Goal: Task Accomplishment & Management: Complete application form

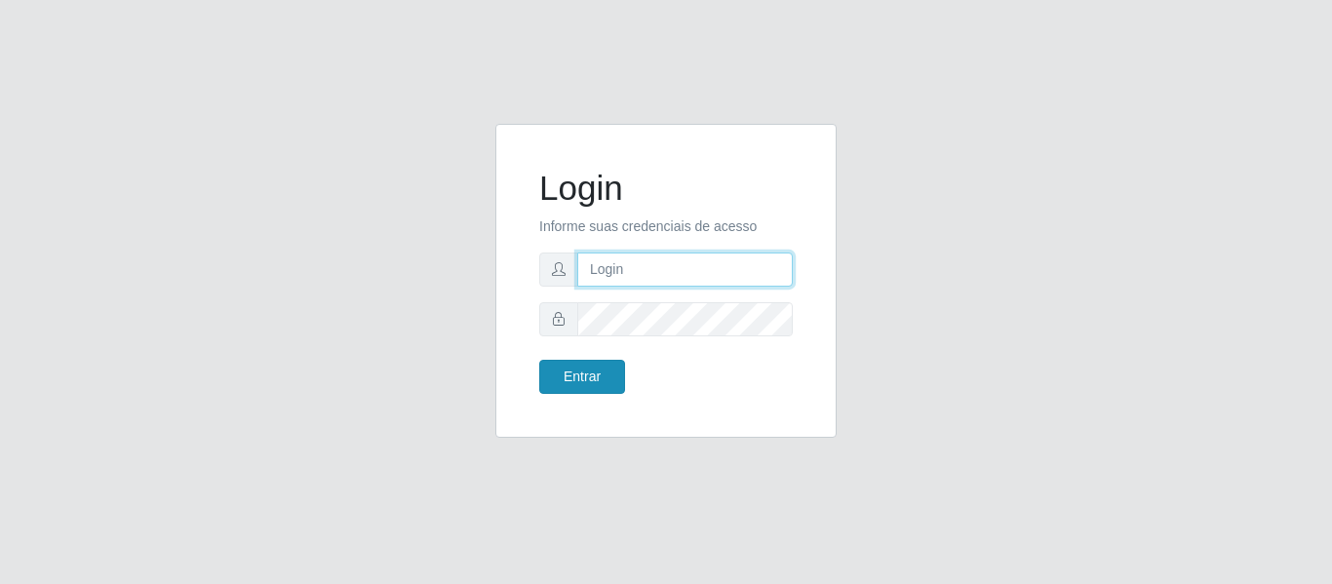
type input "camila@cspb"
click at [583, 377] on button "Entrar" at bounding box center [582, 377] width 86 height 34
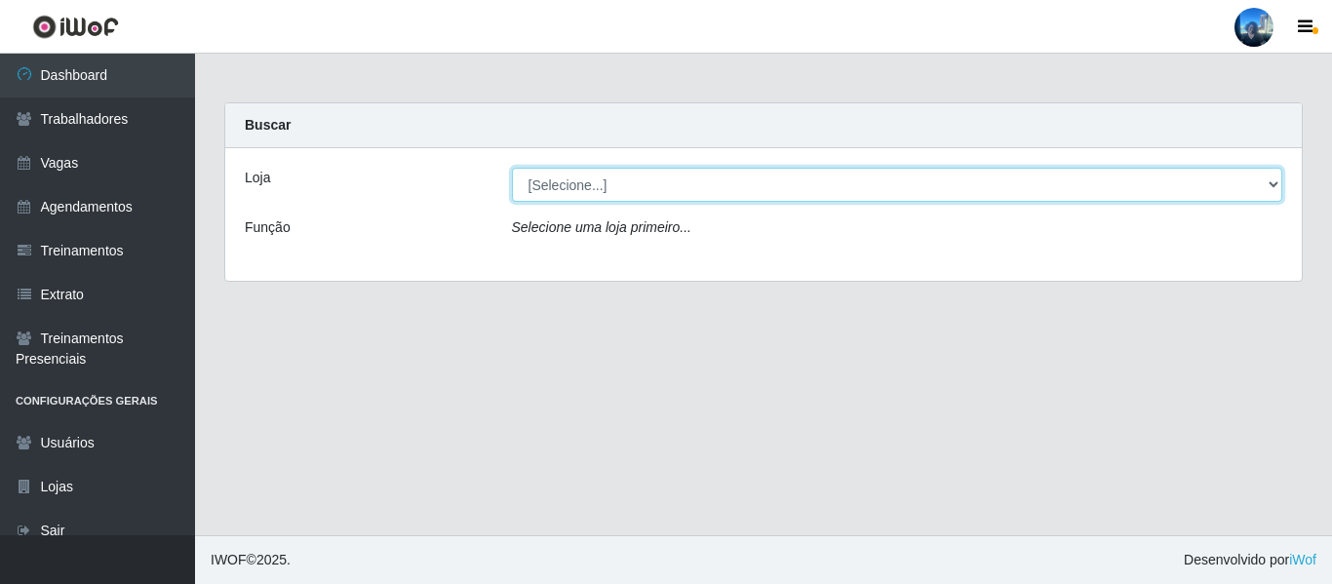
click at [631, 183] on select "[Selecione...] iWof Loja 1 - [GEOGRAPHIC_DATA]" at bounding box center [897, 185] width 771 height 34
select select "381"
click at [512, 168] on select "[Selecione...] iWof Loja 1 - [GEOGRAPHIC_DATA]" at bounding box center [897, 185] width 771 height 34
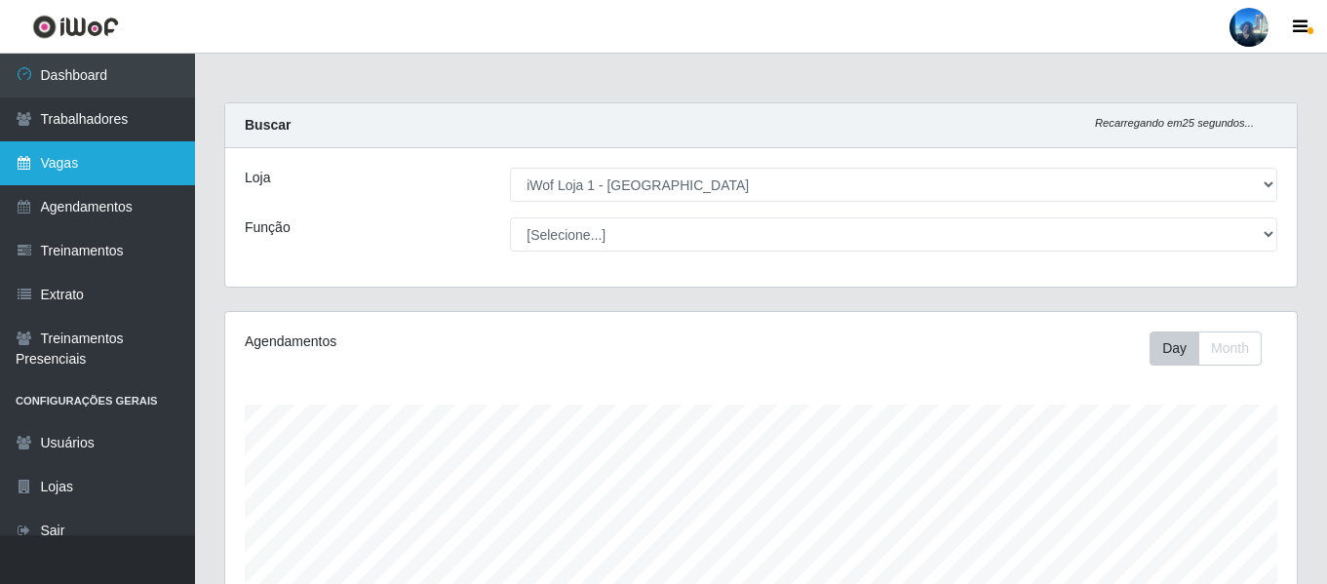
click at [76, 158] on link "Vagas" at bounding box center [97, 163] width 195 height 44
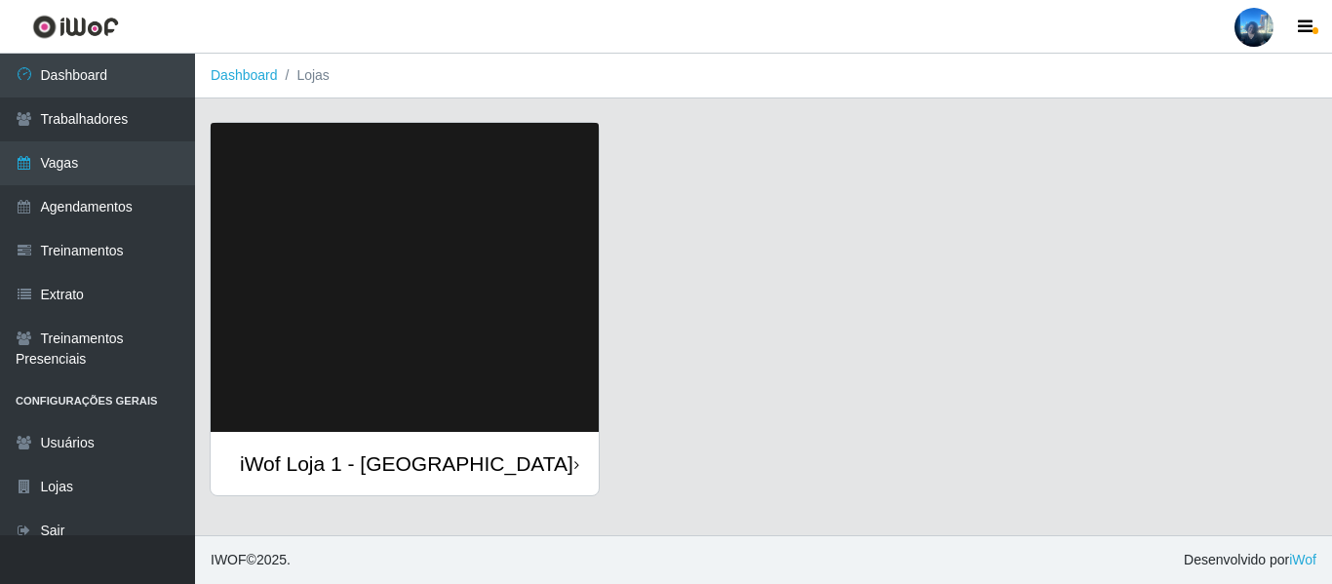
click at [432, 165] on img at bounding box center [405, 277] width 388 height 309
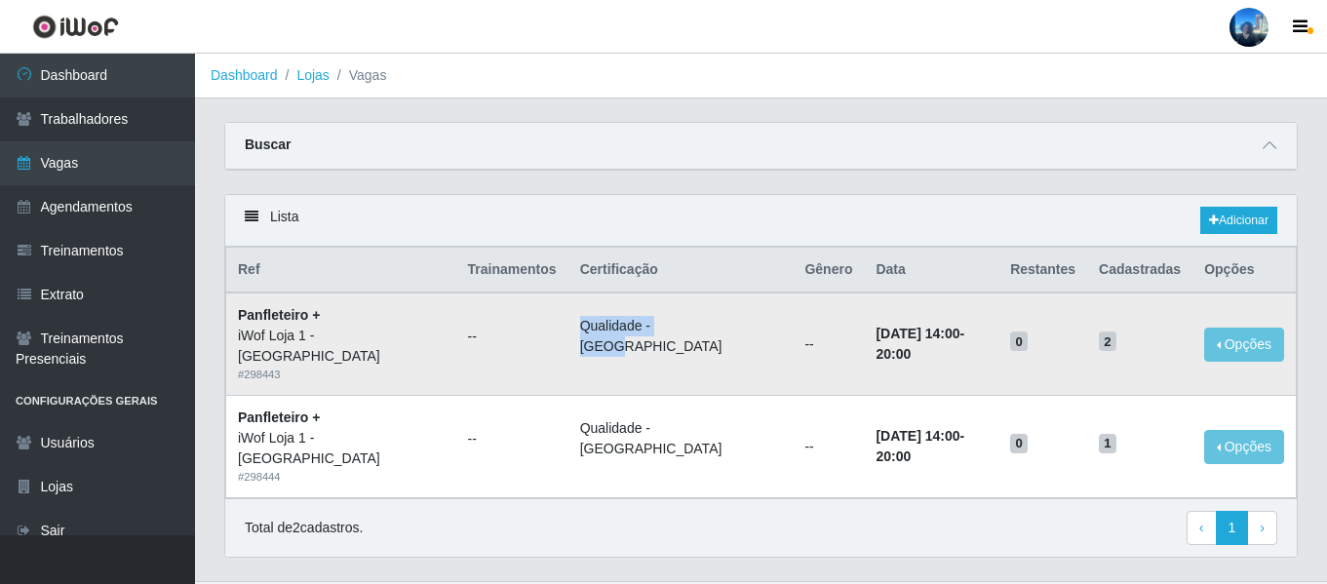
drag, startPoint x: 537, startPoint y: 330, endPoint x: 657, endPoint y: 342, distance: 120.5
click at [657, 342] on td "Qualidade - [GEOGRAPHIC_DATA]" at bounding box center [680, 343] width 225 height 102
click at [722, 194] on div "Carregando... Buscar Início em Término em Função [Selecione...] Auxiliar de Dep…" at bounding box center [761, 158] width 1103 height 72
click at [1220, 219] on link "Adicionar" at bounding box center [1238, 220] width 77 height 27
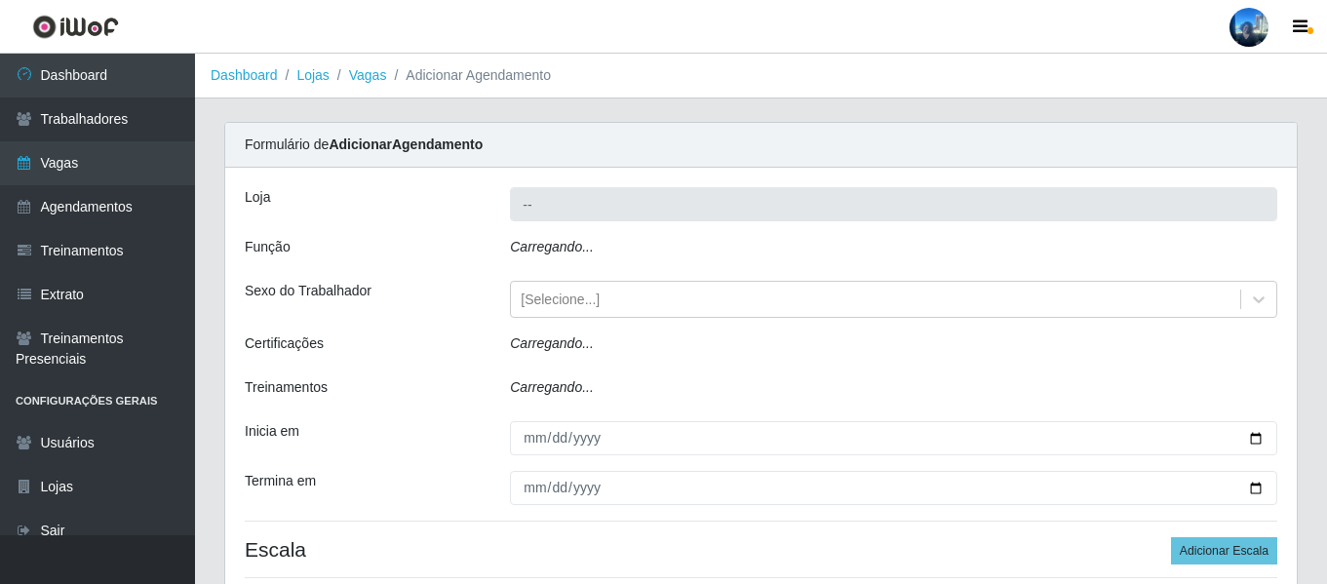
type input "iWof Loja 1 - [GEOGRAPHIC_DATA]"
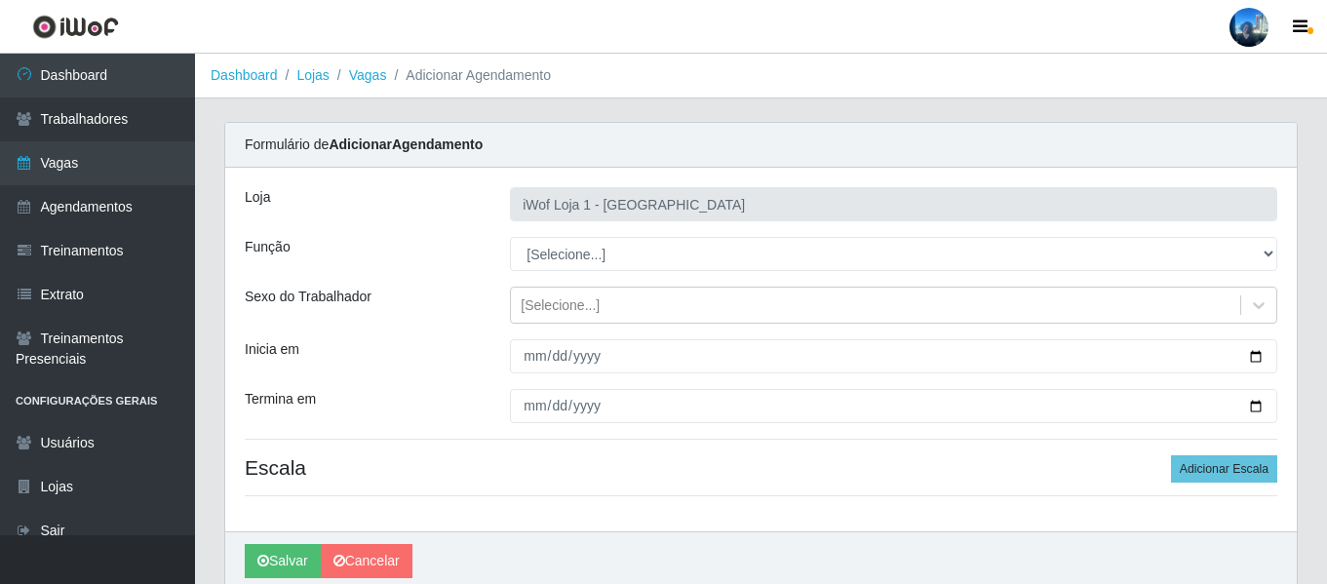
drag, startPoint x: 522, startPoint y: 335, endPoint x: 549, endPoint y: 334, distance: 27.3
click at [549, 334] on div "Loja iWof Loja 1 - Manaíra Função [Selecione...] Auxiliar de Depósito Auxiliar …" at bounding box center [760, 350] width 1071 height 364
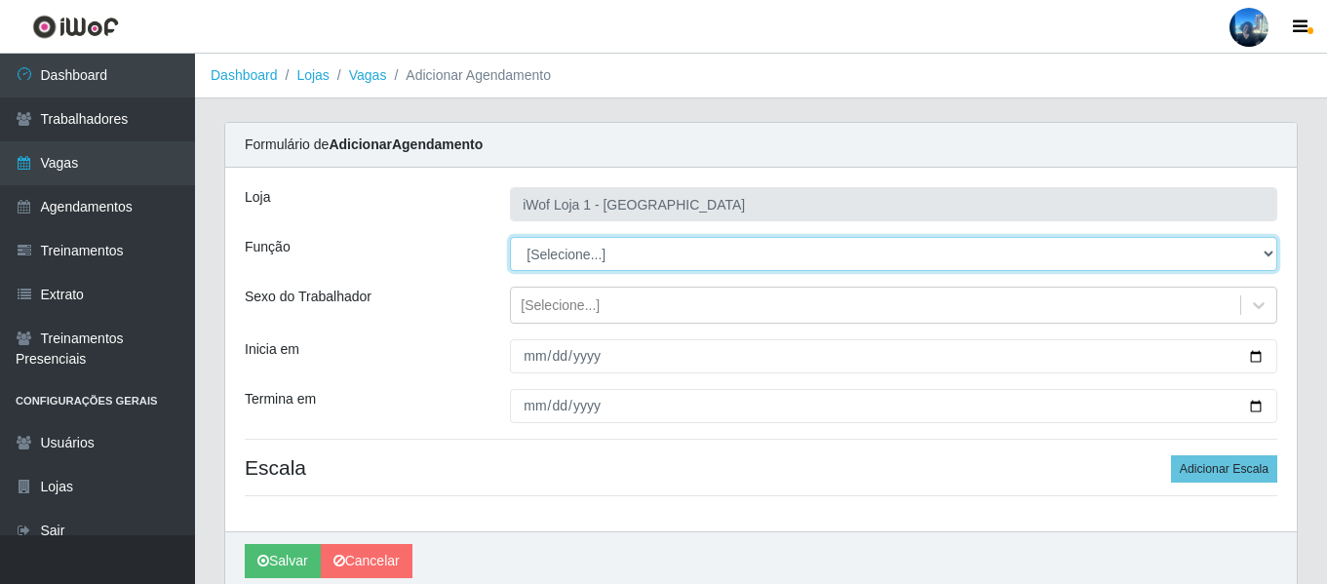
click at [550, 249] on select "[Selecione...] Auxiliar de Depósito Auxiliar de Depósito + Auxiliar de Depósito…" at bounding box center [893, 254] width 767 height 34
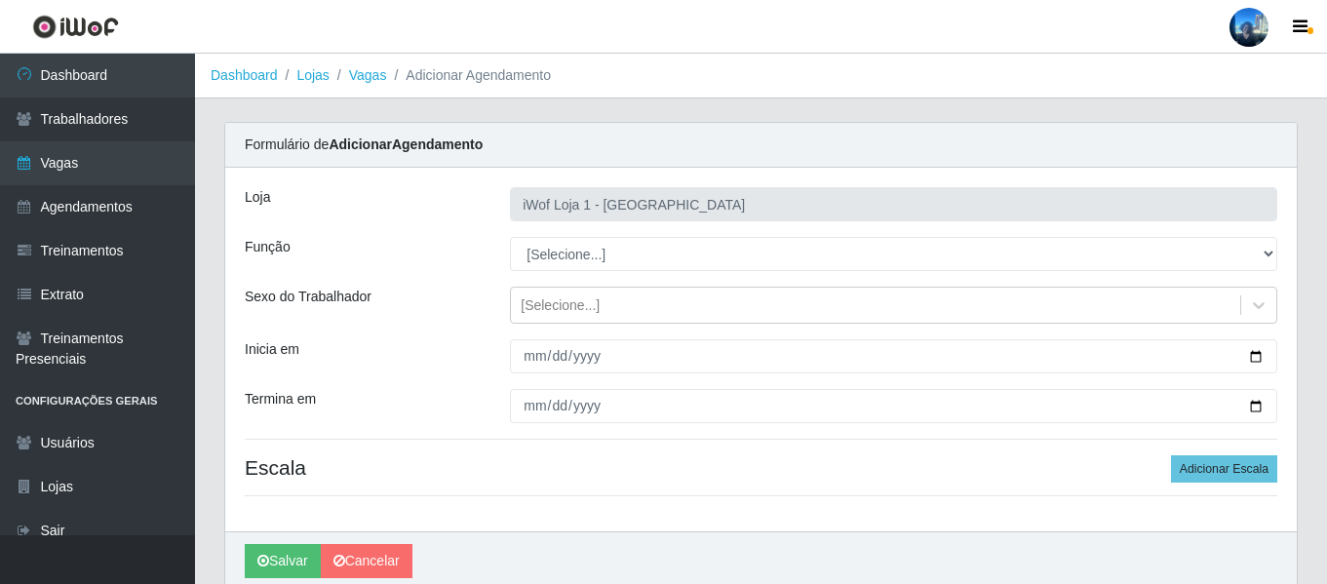
click at [361, 235] on div "Loja iWof Loja 1 - Manaíra Função [Selecione...] Auxiliar de Depósito Auxiliar …" at bounding box center [760, 350] width 1071 height 364
drag, startPoint x: 559, startPoint y: 328, endPoint x: 623, endPoint y: 337, distance: 65.1
click at [623, 337] on div "Loja iWof Loja 1 - Manaíra Função [Selecione...] Auxiliar de Depósito Auxiliar …" at bounding box center [760, 350] width 1071 height 364
click at [424, 333] on div "Loja iWof Loja 1 - Manaíra Função [Selecione...] Auxiliar de Depósito Auxiliar …" at bounding box center [760, 350] width 1071 height 364
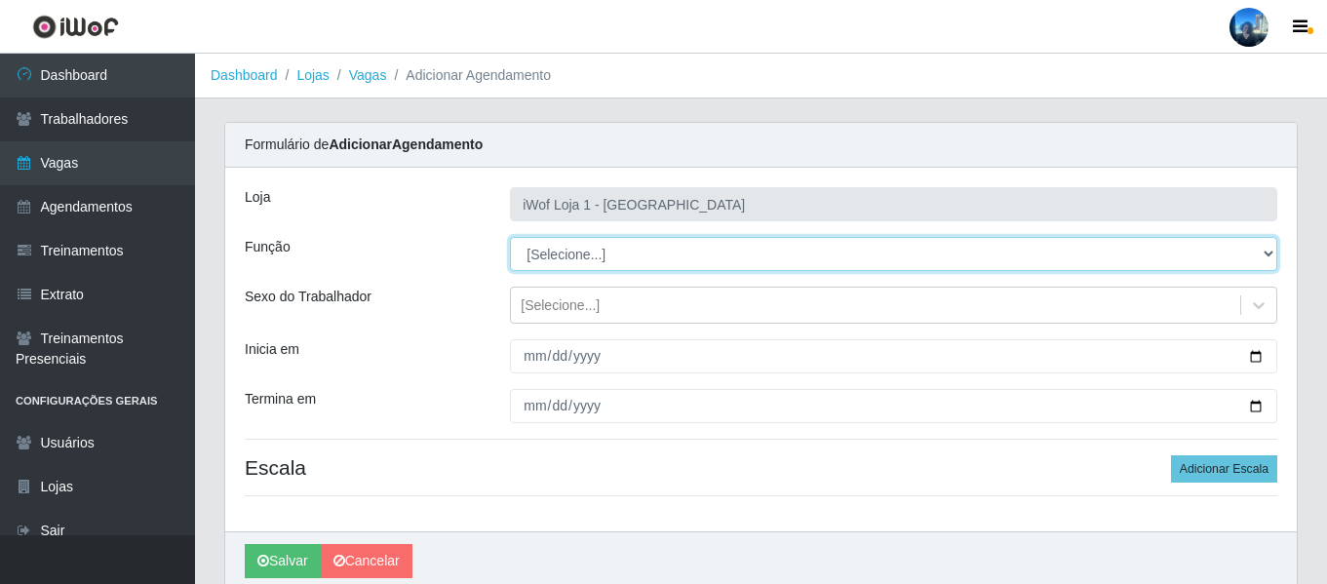
click at [600, 246] on select "[Selecione...] Auxiliar de Depósito Auxiliar de Depósito + Auxiliar de Depósito…" at bounding box center [893, 254] width 767 height 34
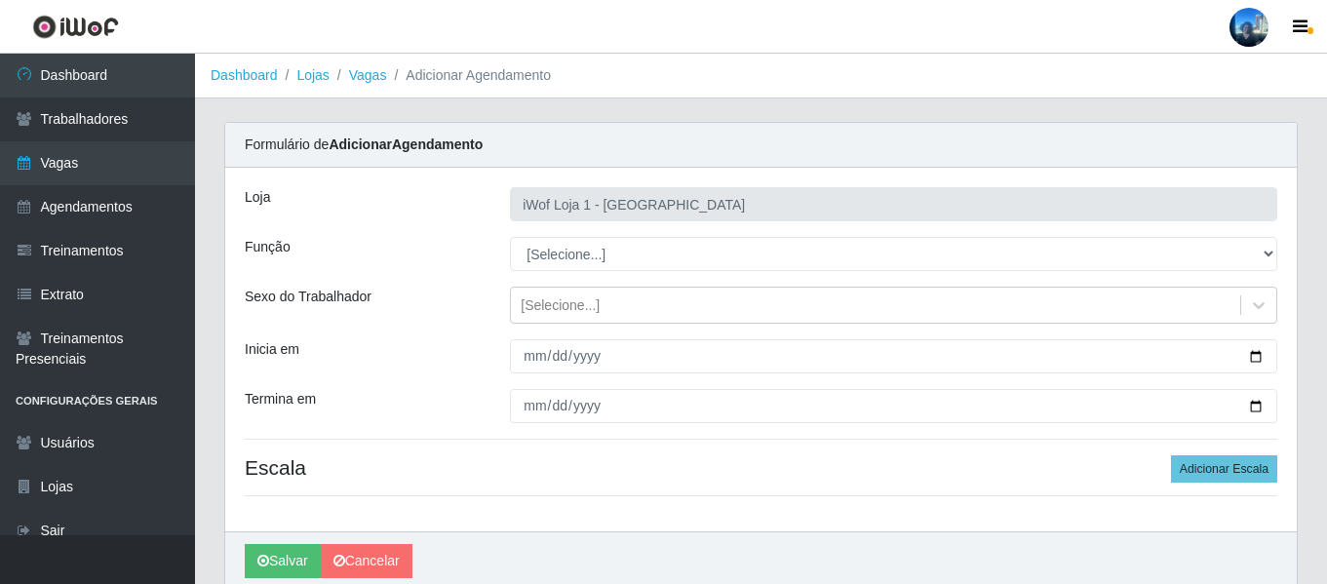
click at [401, 246] on div "Função" at bounding box center [362, 254] width 265 height 34
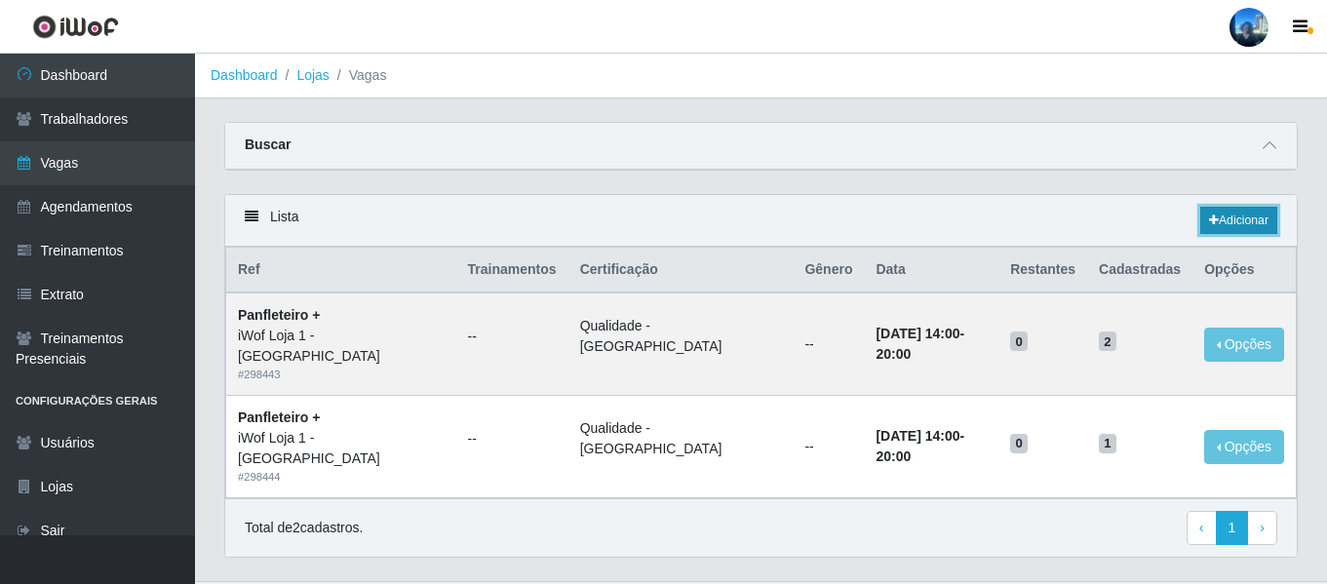
click at [1260, 223] on link "Adicionar" at bounding box center [1238, 220] width 77 height 27
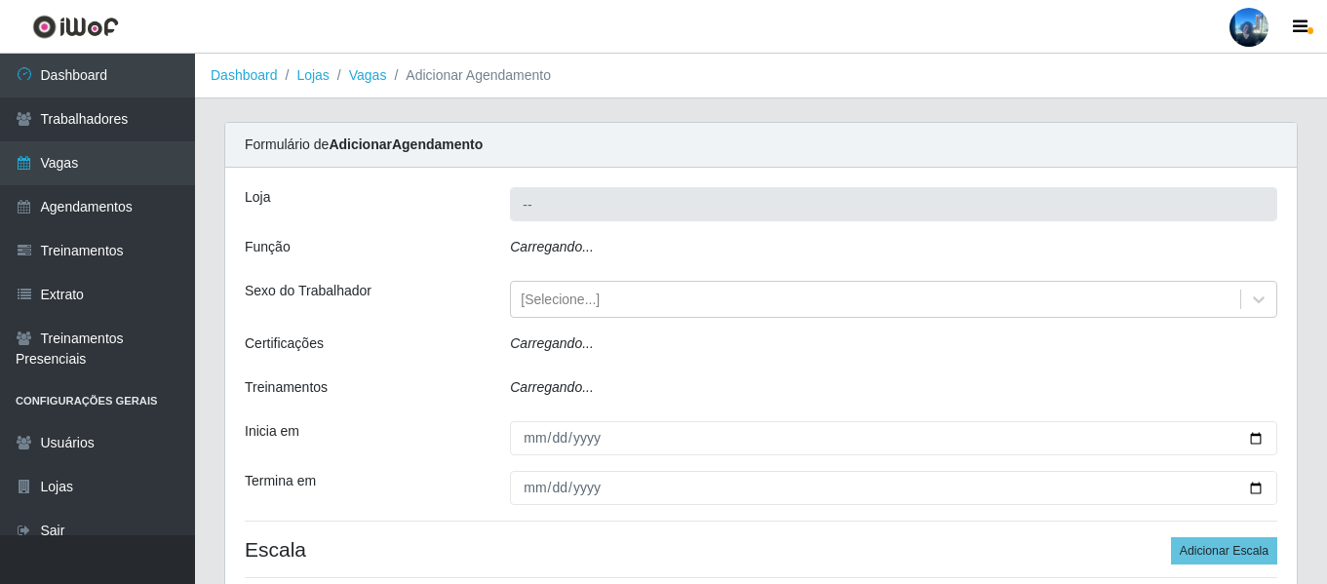
type input "iWof Loja 1 - [GEOGRAPHIC_DATA]"
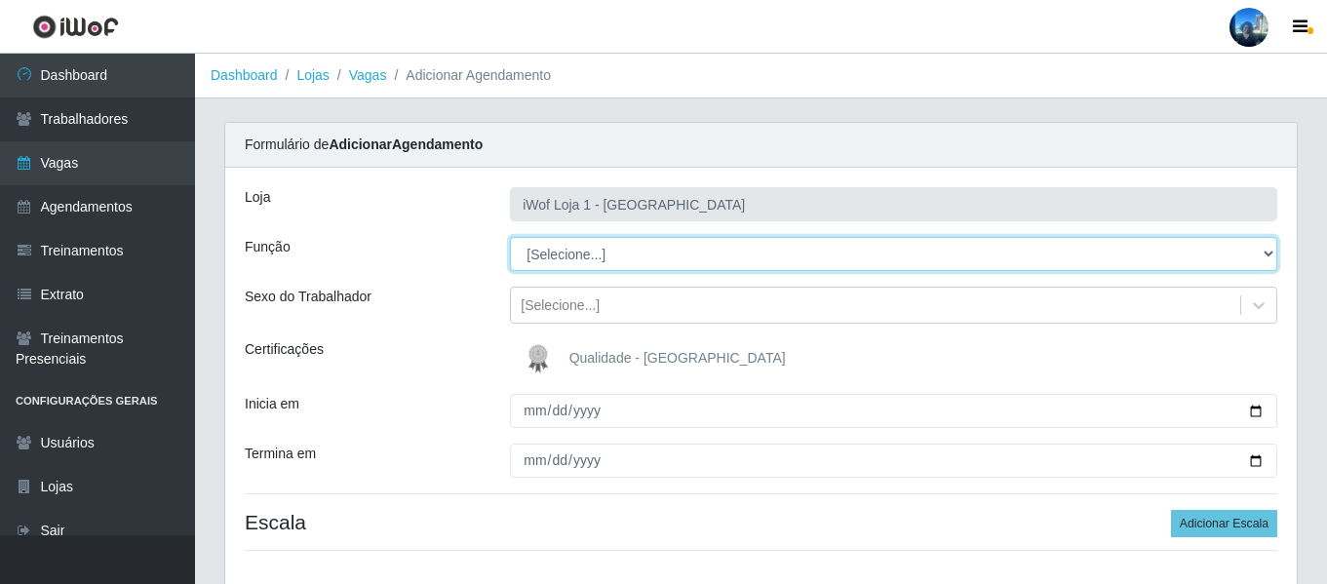
click at [617, 263] on select "[Selecione...] Auxiliar de Depósito Auxiliar de Depósito + Auxiliar de Depósito…" at bounding box center [893, 254] width 767 height 34
select select "133"
click at [510, 237] on select "[Selecione...] Auxiliar de Depósito Auxiliar de Depósito + Auxiliar de Depósito…" at bounding box center [893, 254] width 767 height 34
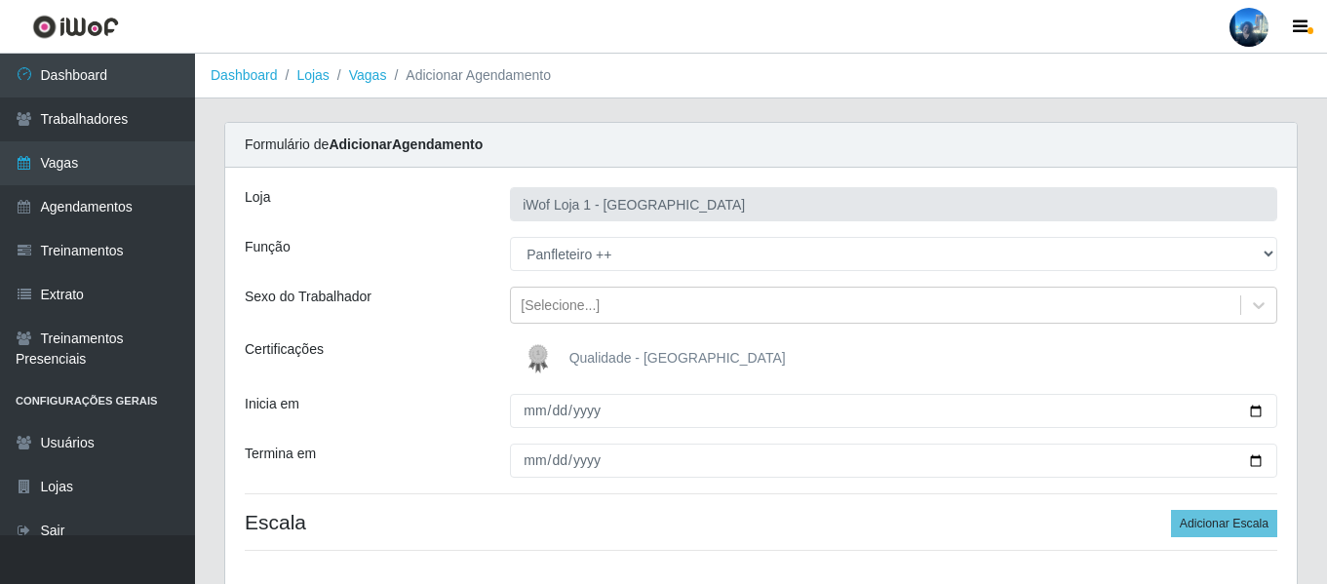
click at [591, 346] on label "Qualidade - [GEOGRAPHIC_DATA]" at bounding box center [652, 358] width 267 height 39
click at [0, 0] on input "Qualidade - [GEOGRAPHIC_DATA]" at bounding box center [0, 0] width 0 height 0
click at [481, 324] on div "Loja iWof Loja 1 - Manaíra Função [Selecione...] Auxiliar de Depósito Auxiliar …" at bounding box center [760, 377] width 1071 height 418
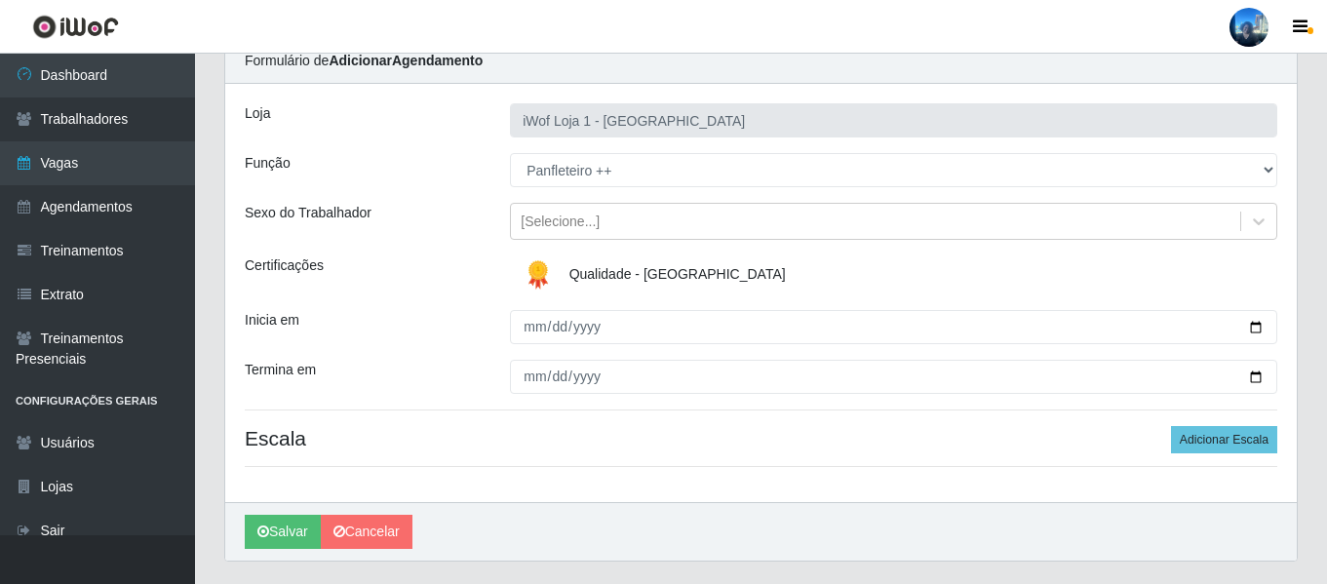
scroll to position [36, 0]
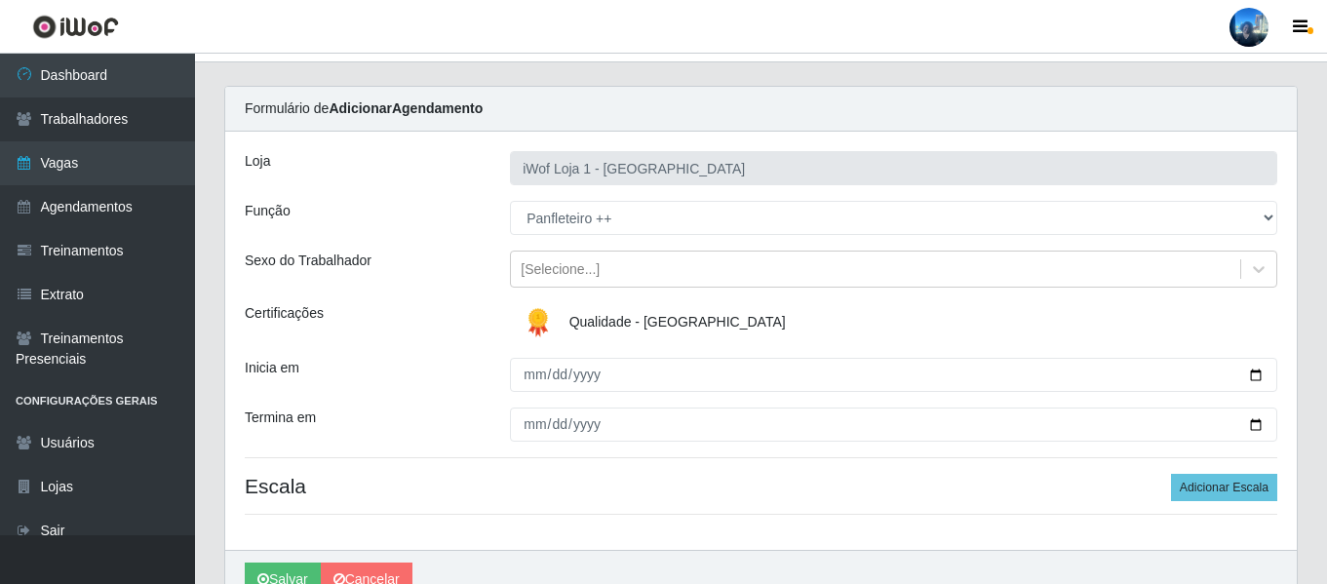
click at [488, 329] on div "Certificações" at bounding box center [362, 322] width 265 height 39
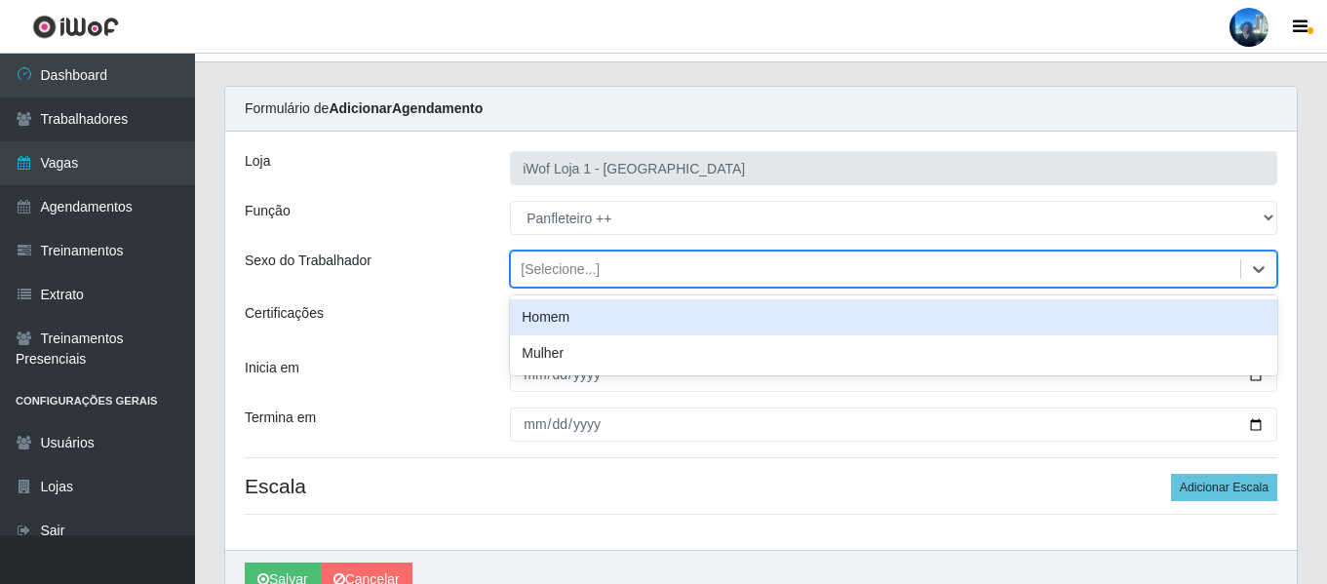
click at [551, 273] on div "[Selecione...]" at bounding box center [560, 269] width 79 height 20
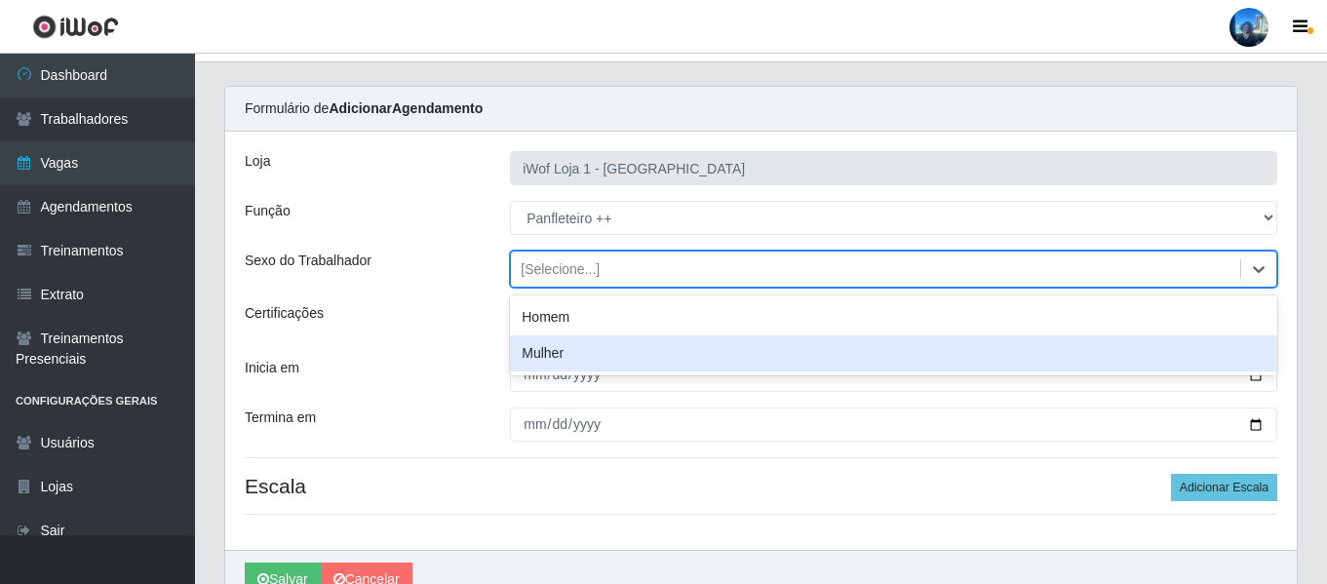
click at [570, 358] on div "Mulher" at bounding box center [893, 353] width 767 height 36
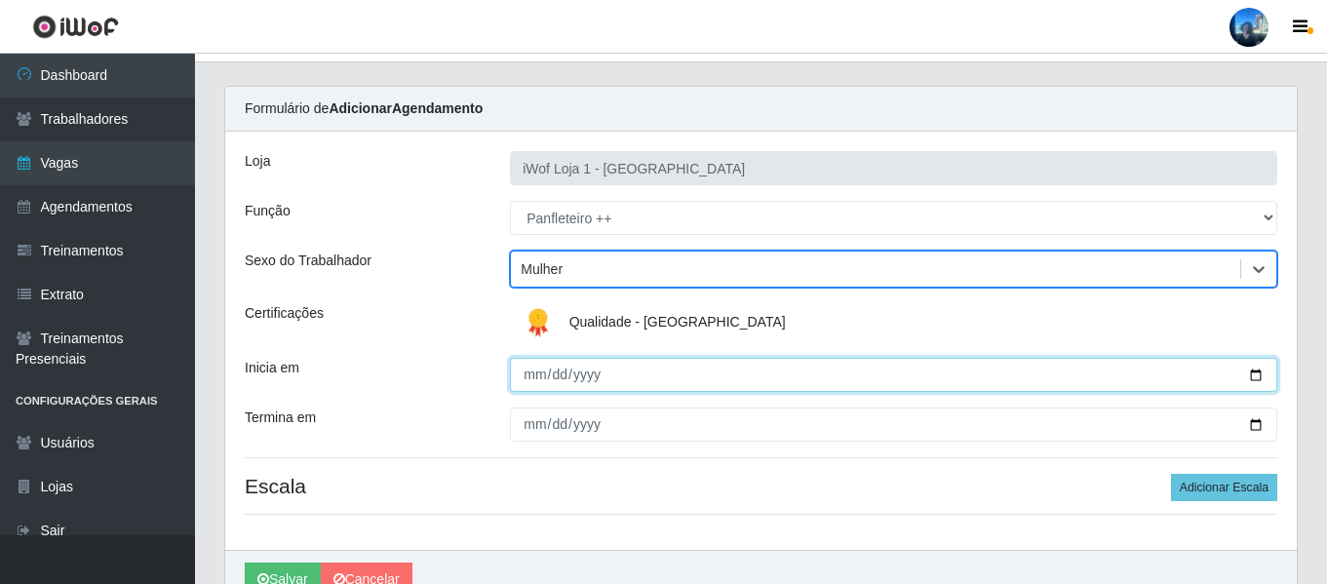
click at [518, 371] on input "Inicia em" at bounding box center [893, 375] width 767 height 34
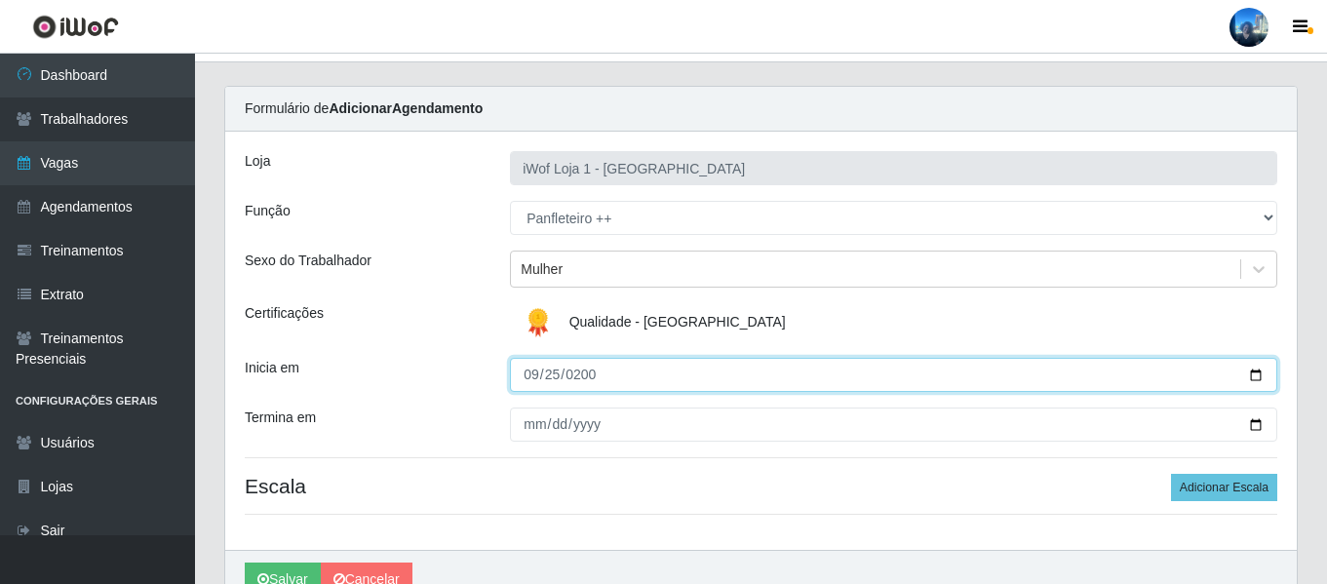
type input "[DATE]"
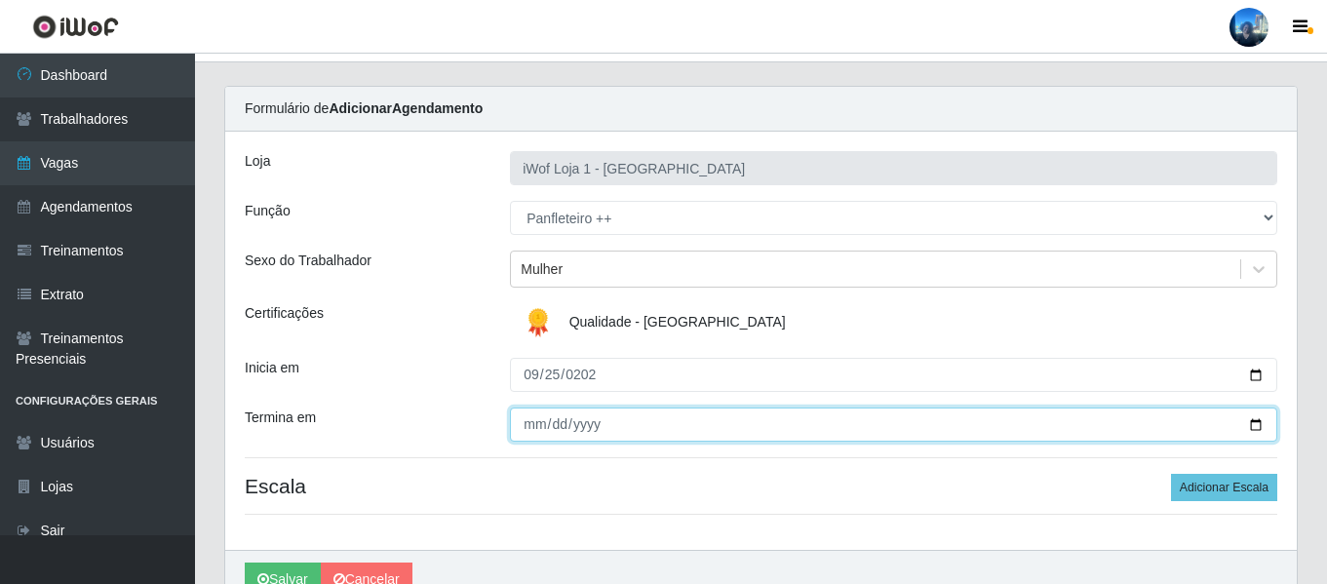
click at [530, 432] on input "Termina em" at bounding box center [893, 424] width 767 height 34
type input "[DATE]"
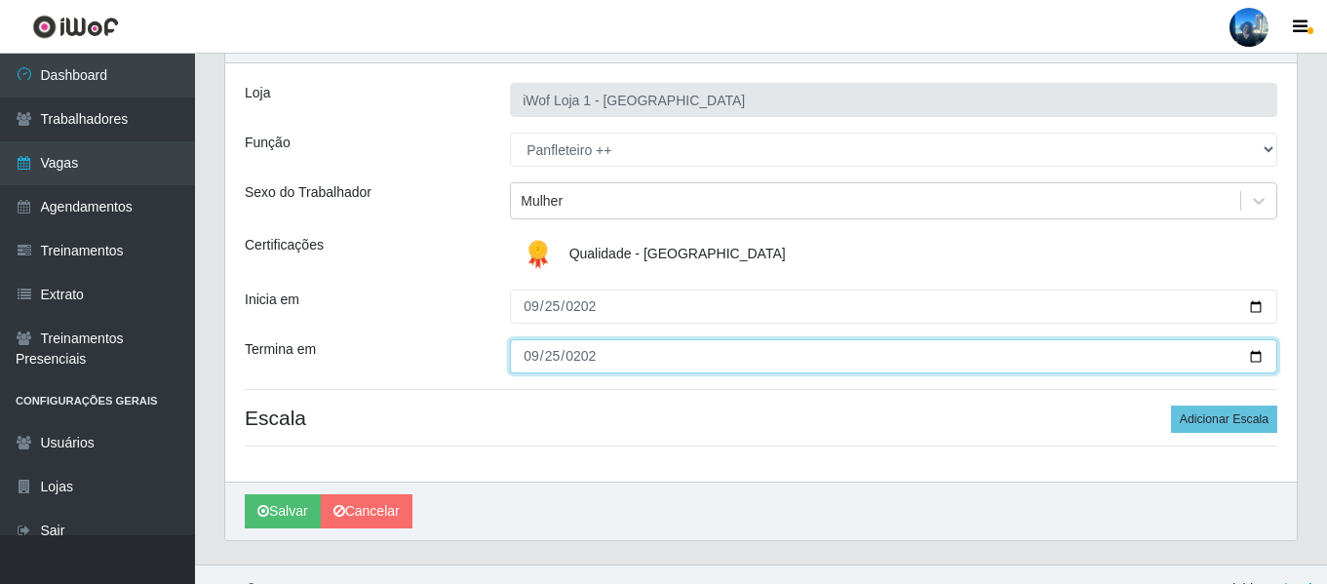
scroll to position [134, 0]
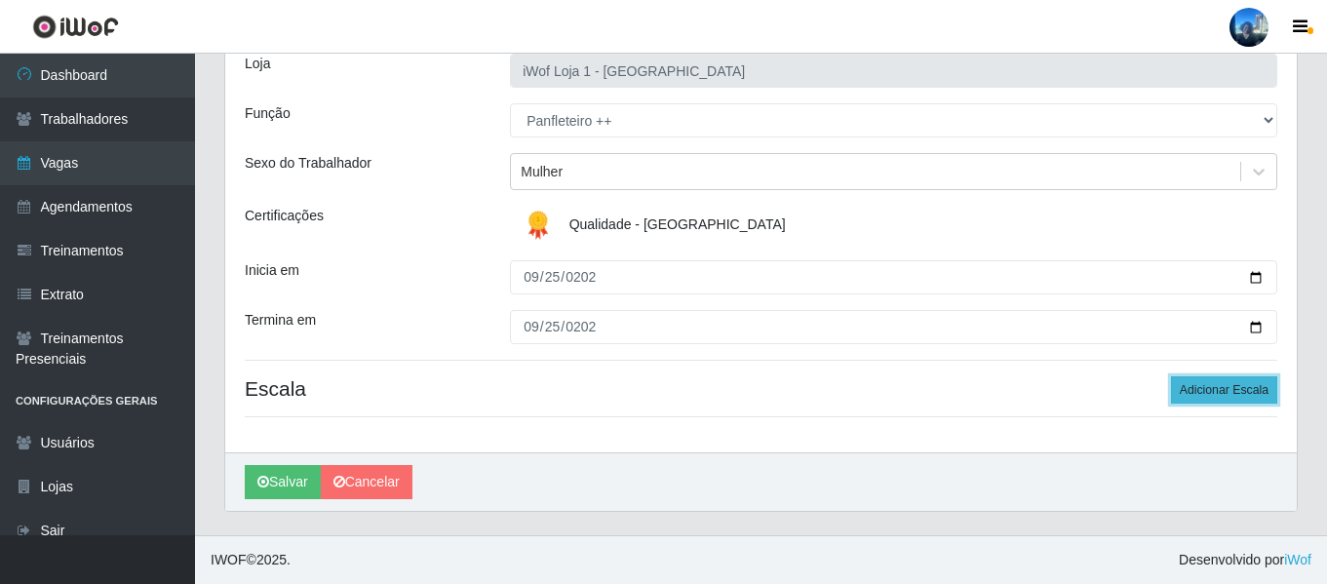
click at [1245, 394] on button "Adicionar Escala" at bounding box center [1224, 389] width 106 height 27
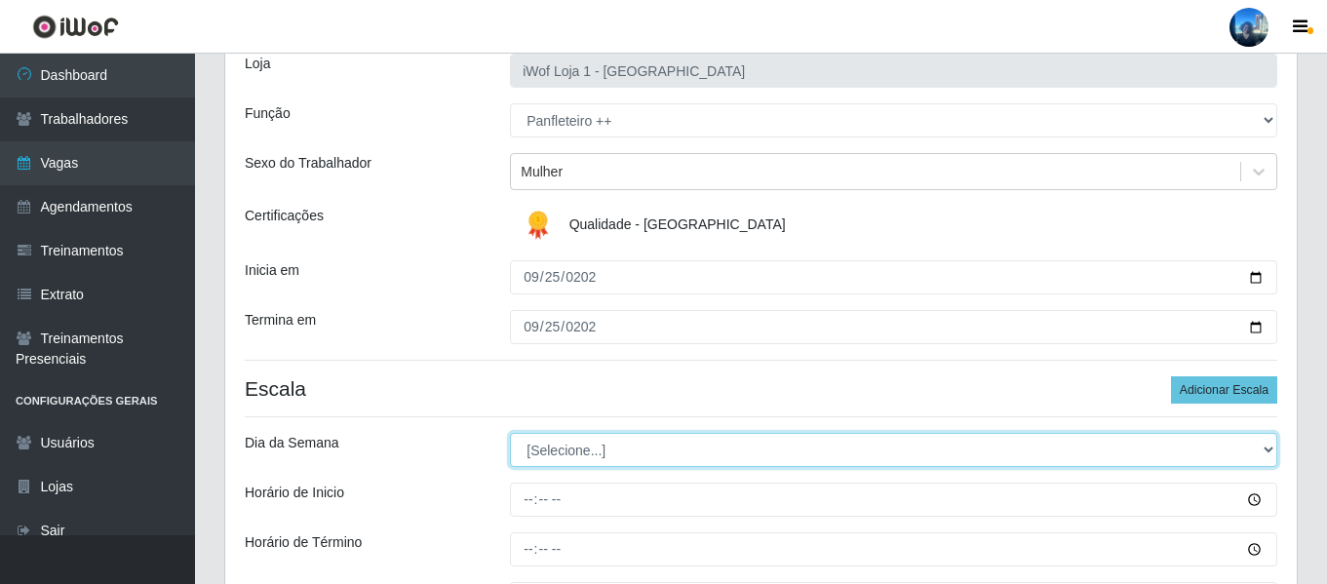
click at [620, 450] on select "[Selecione...] Segunda Terça Quarta Quinta Sexta Sábado Domingo" at bounding box center [893, 450] width 767 height 34
select select "4"
click at [510, 433] on select "[Selecione...] Segunda Terça Quarta Quinta Sexta Sábado Domingo" at bounding box center [893, 450] width 767 height 34
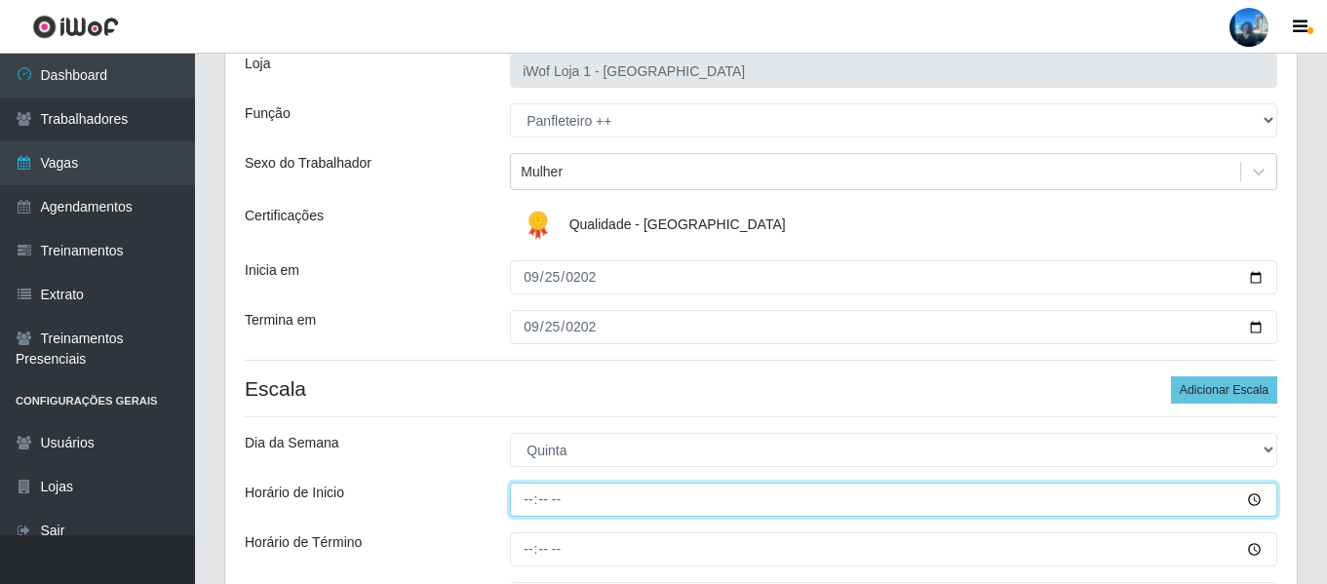
click at [521, 505] on input "Horário de Inicio" at bounding box center [893, 500] width 767 height 34
type input "09:00"
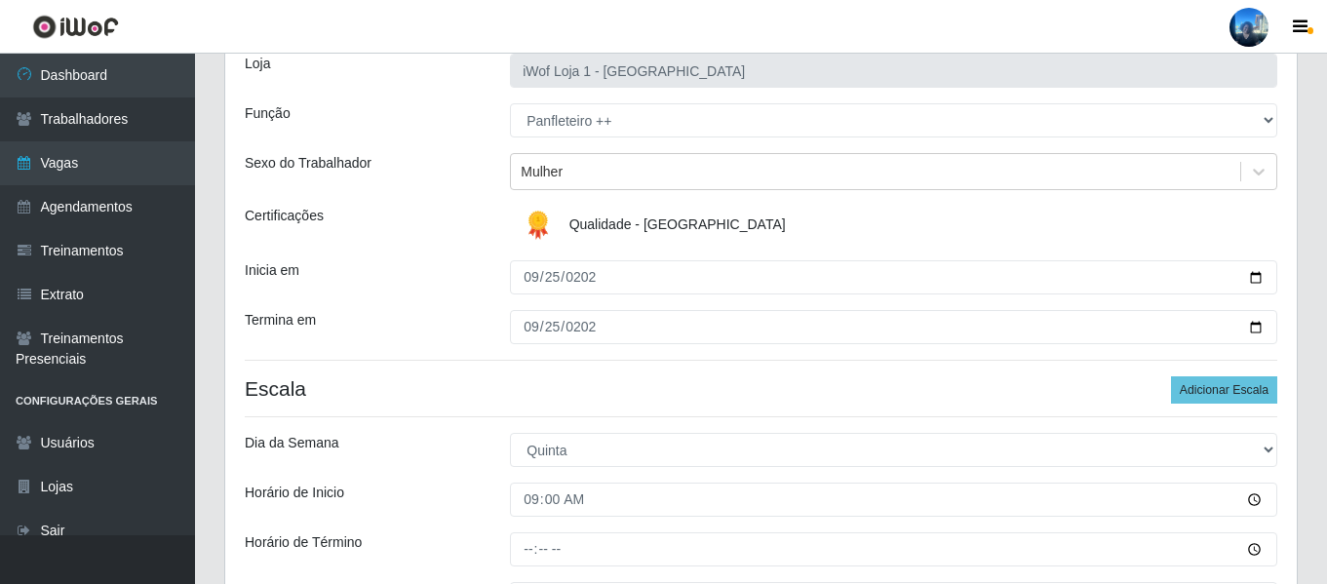
click at [471, 393] on h4 "Escala Adicionar Escala" at bounding box center [761, 388] width 1032 height 24
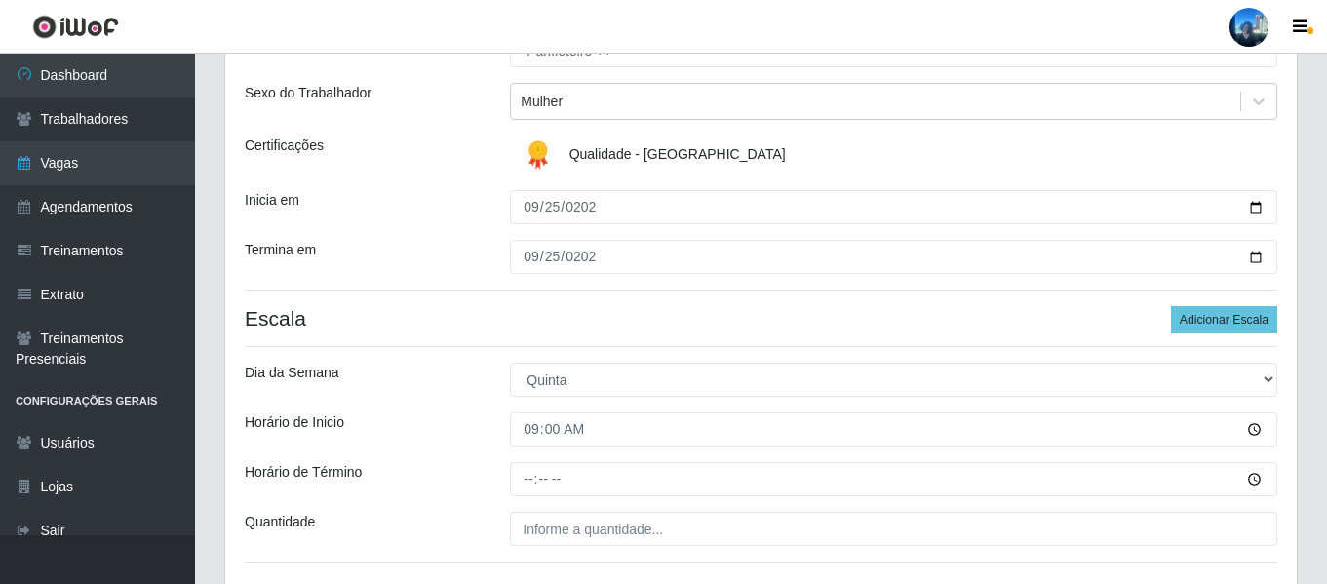
scroll to position [231, 0]
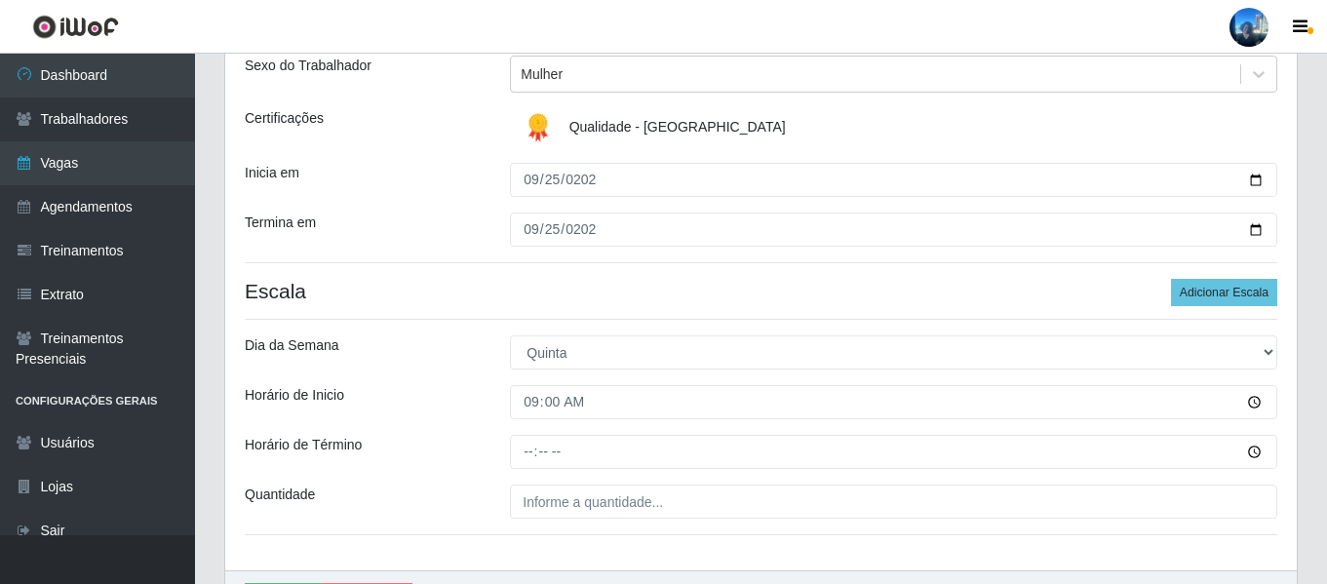
click at [531, 435] on div "Loja iWof Loja 1 - Manaíra Função [Selecione...] Auxiliar de Depósito Auxiliar …" at bounding box center [760, 254] width 1071 height 634
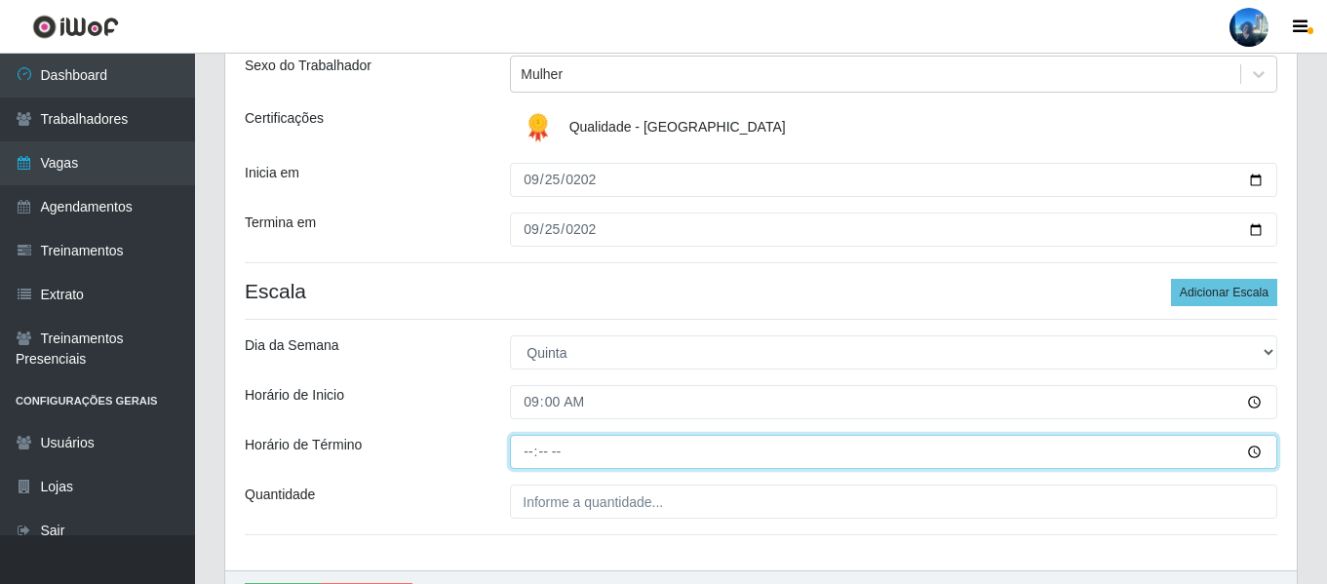
click at [534, 443] on input "Horário de Término" at bounding box center [893, 452] width 767 height 34
type input "15:00"
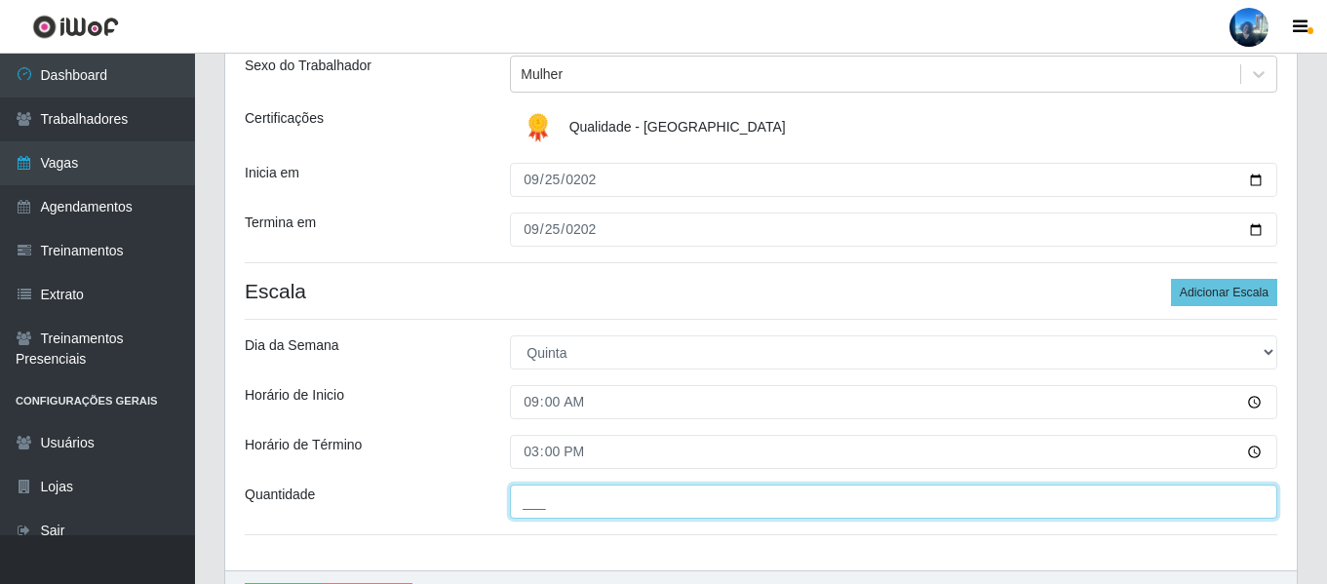
click at [610, 504] on input "___" at bounding box center [893, 501] width 767 height 34
type input "1__"
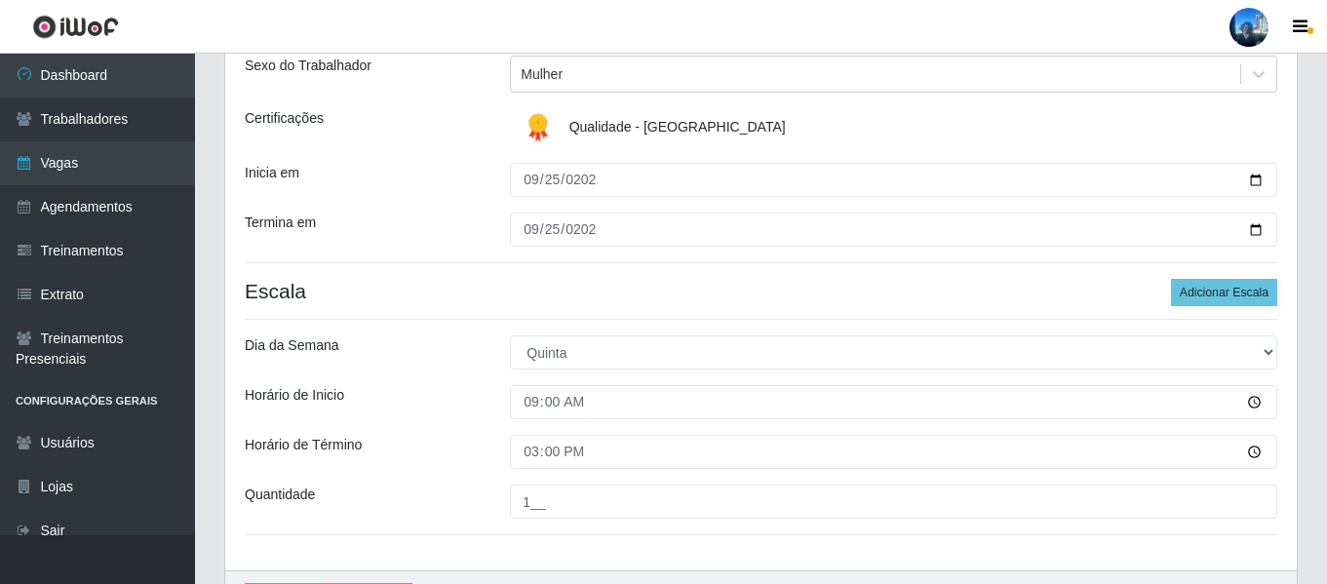
click at [464, 340] on div "Dia da Semana" at bounding box center [362, 352] width 265 height 34
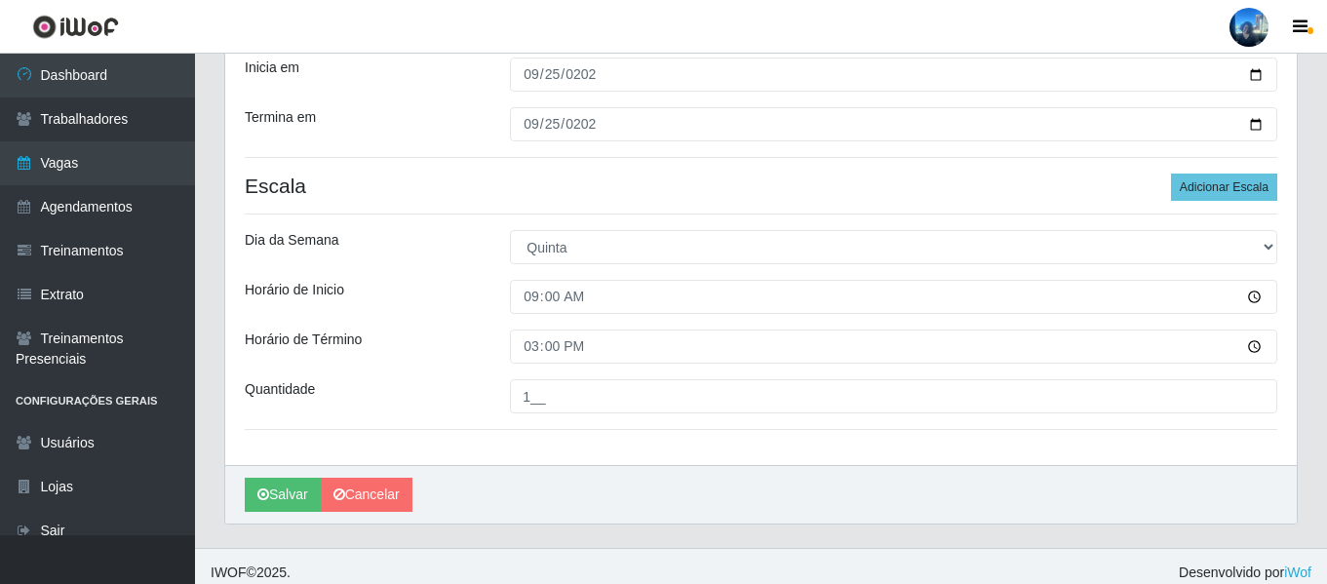
scroll to position [349, 0]
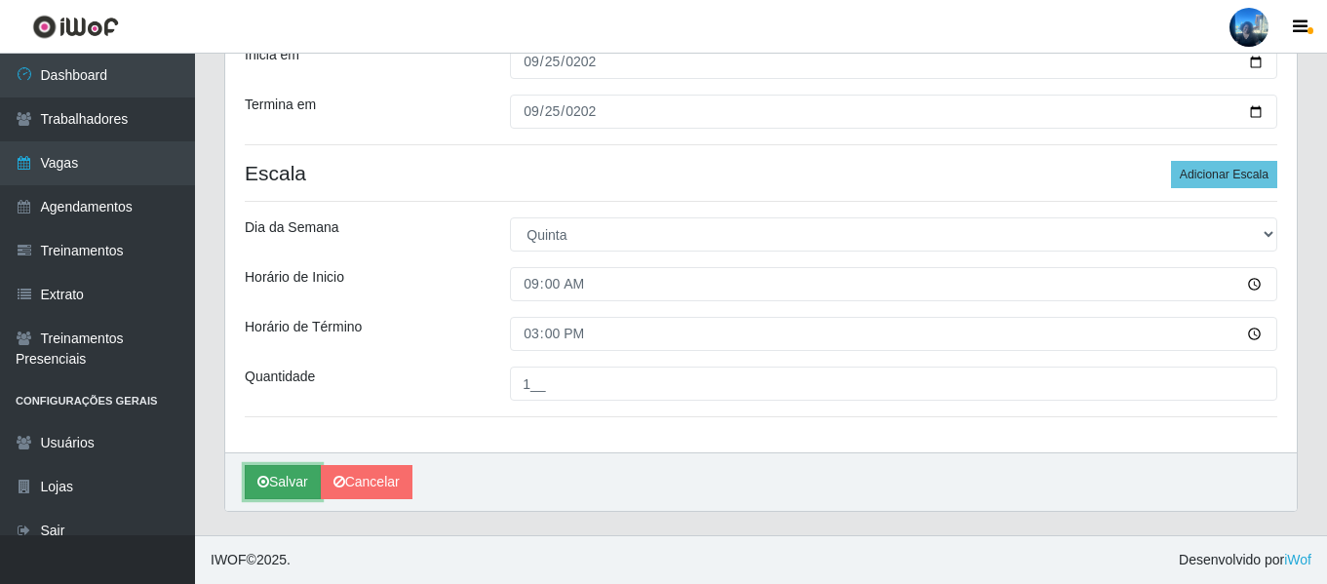
click at [287, 493] on button "Salvar" at bounding box center [283, 482] width 76 height 34
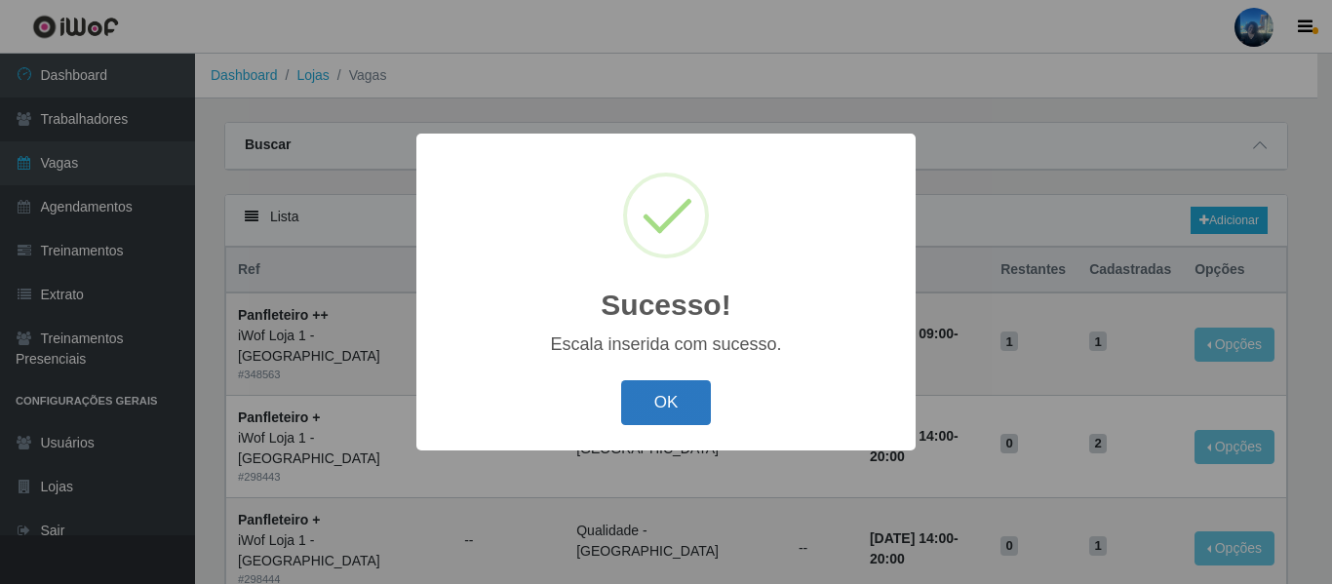
click at [686, 414] on button "OK" at bounding box center [666, 403] width 91 height 46
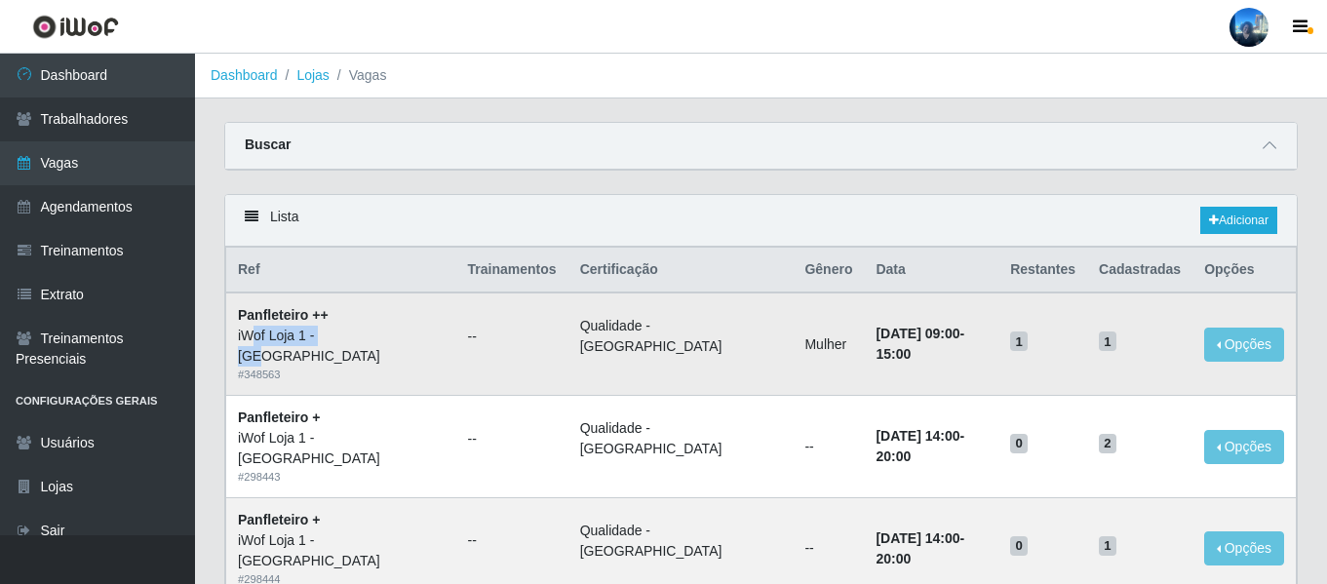
drag, startPoint x: 250, startPoint y: 339, endPoint x: 341, endPoint y: 344, distance: 91.8
click at [341, 344] on div "iWof Loja 1 - [GEOGRAPHIC_DATA]" at bounding box center [341, 346] width 207 height 41
click at [456, 309] on td "--" at bounding box center [512, 343] width 112 height 102
